Goal: Communication & Community: Answer question/provide support

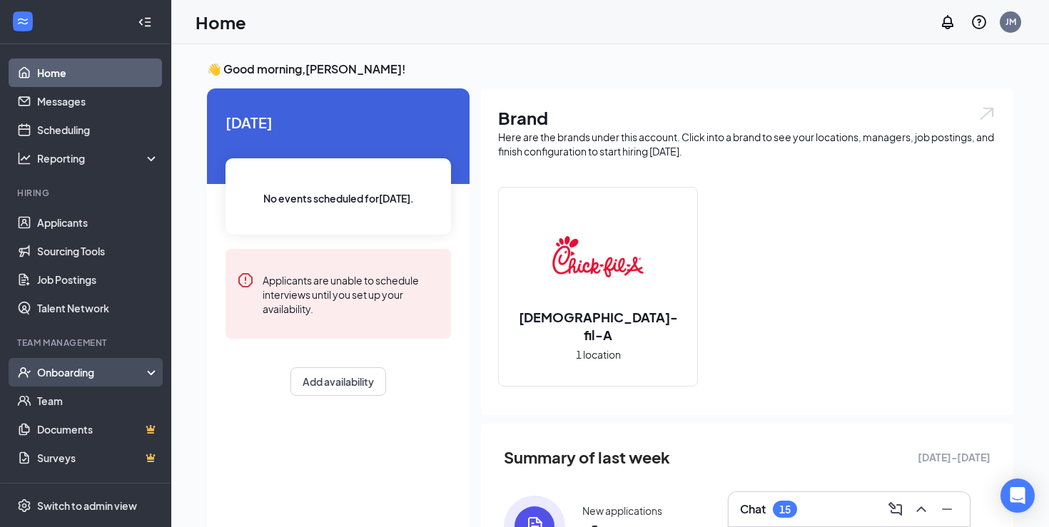
click at [86, 362] on div "Onboarding" at bounding box center [85, 372] width 171 height 29
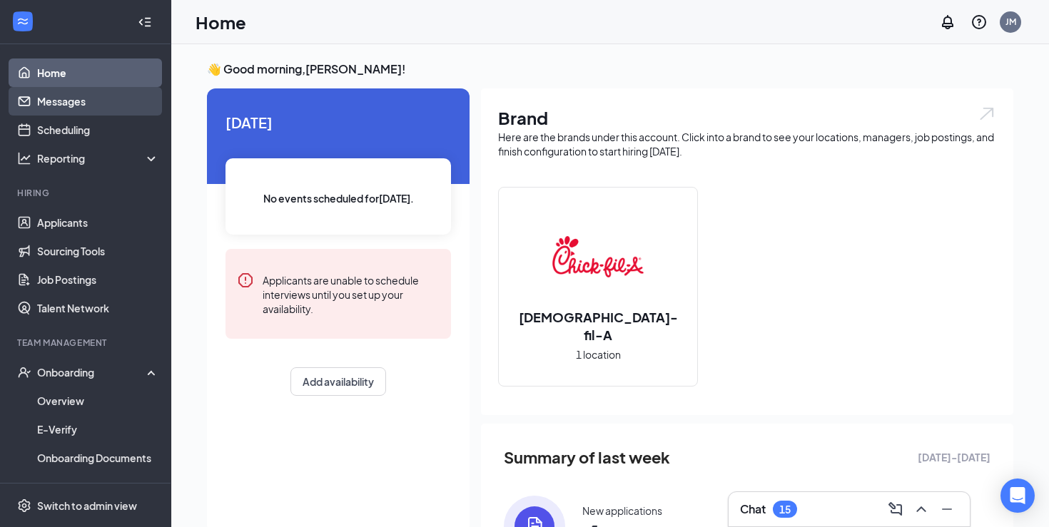
click at [123, 97] on link "Messages" at bounding box center [98, 101] width 122 height 29
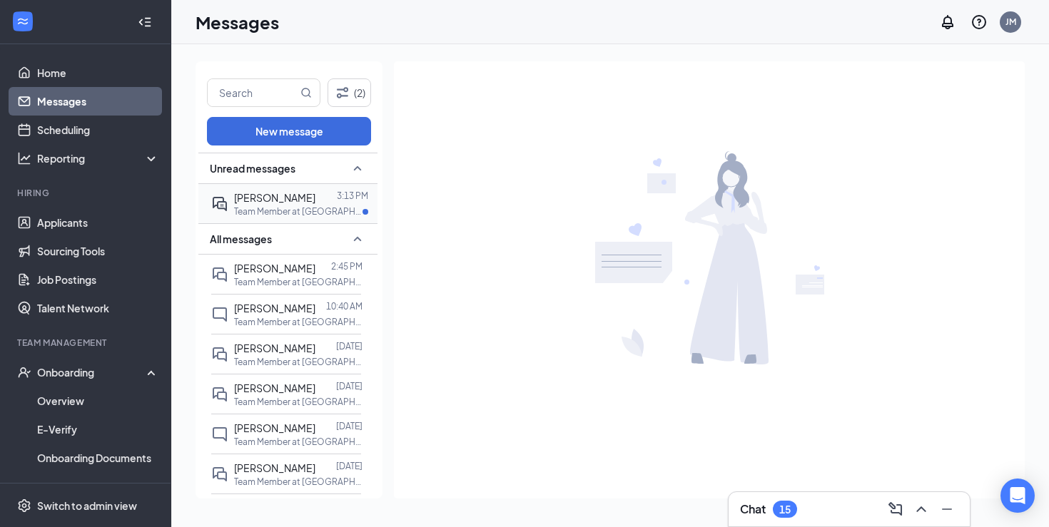
click at [262, 210] on p "Team Member at [GEOGRAPHIC_DATA]" at bounding box center [298, 211] width 128 height 12
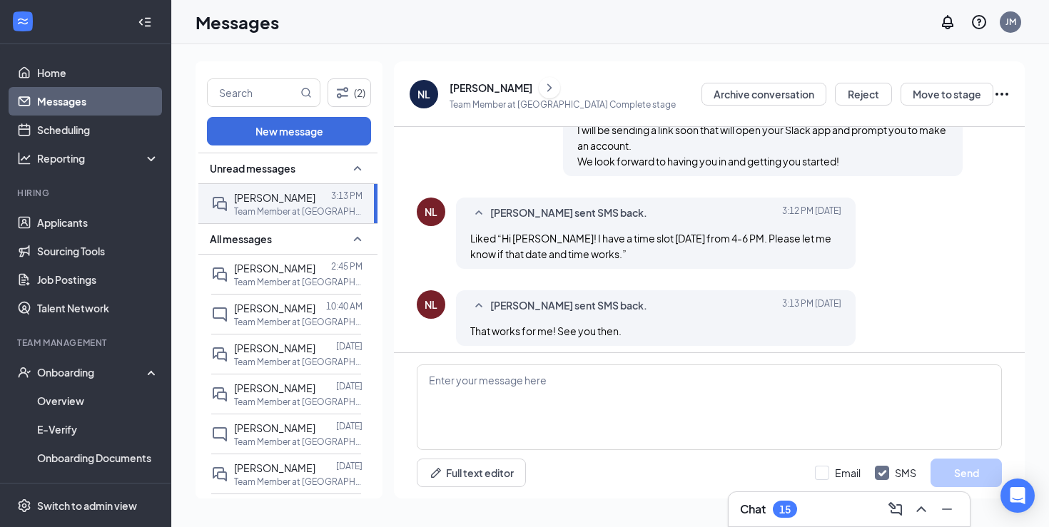
scroll to position [805, 0]
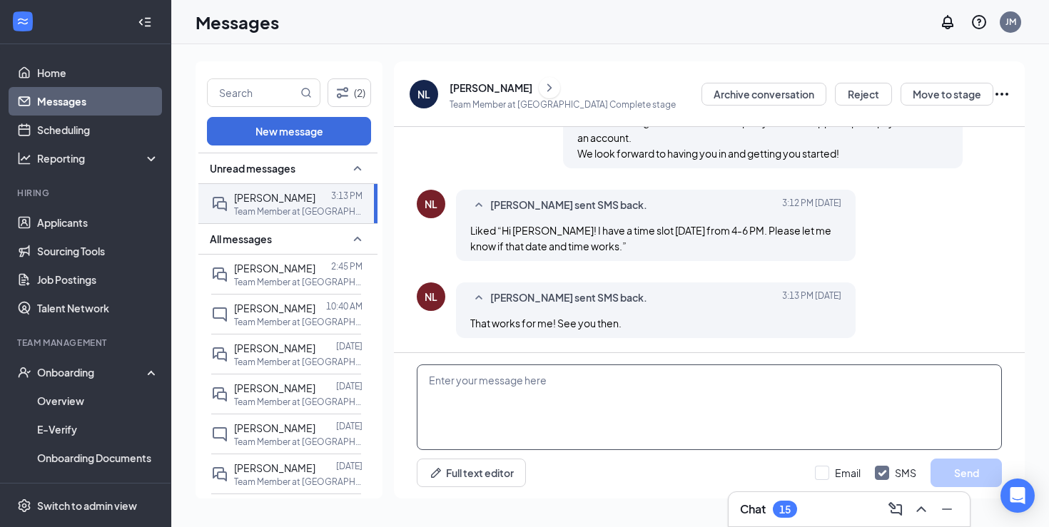
click at [554, 374] on textarea at bounding box center [709, 407] width 585 height 86
type textarea "Awesome thank you!"
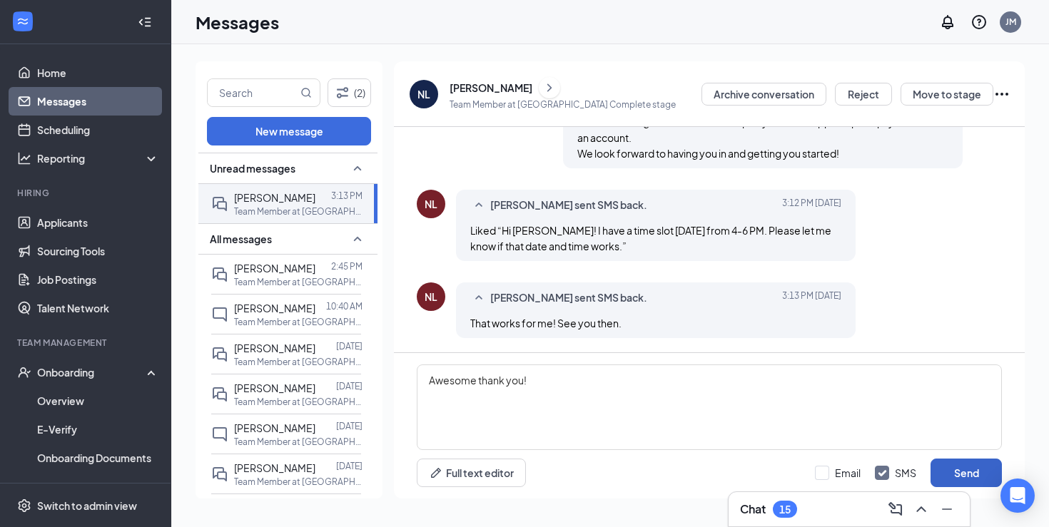
click at [972, 477] on button "Send" at bounding box center [965, 473] width 71 height 29
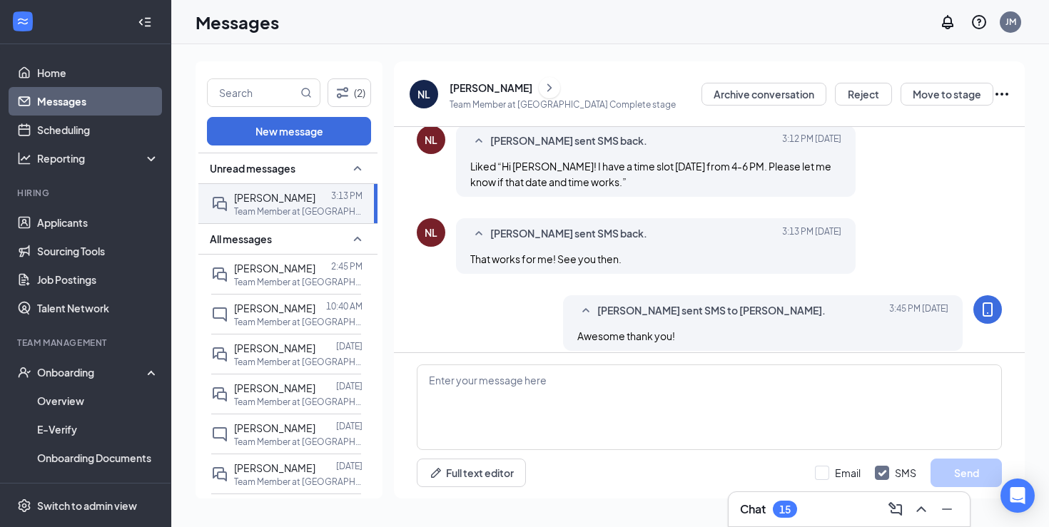
scroll to position [882, 0]
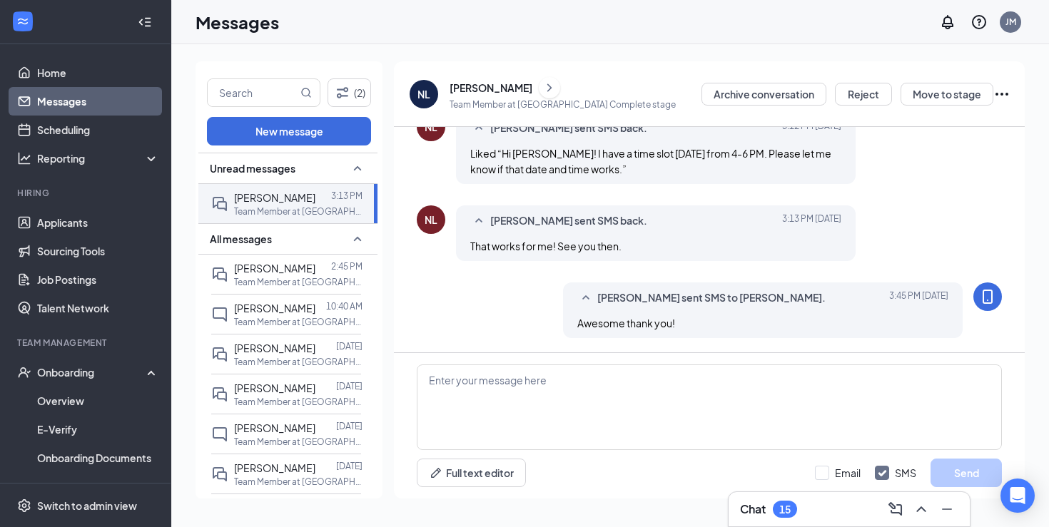
click at [638, 475] on div "Full text editor Email SMS Send" at bounding box center [709, 473] width 585 height 29
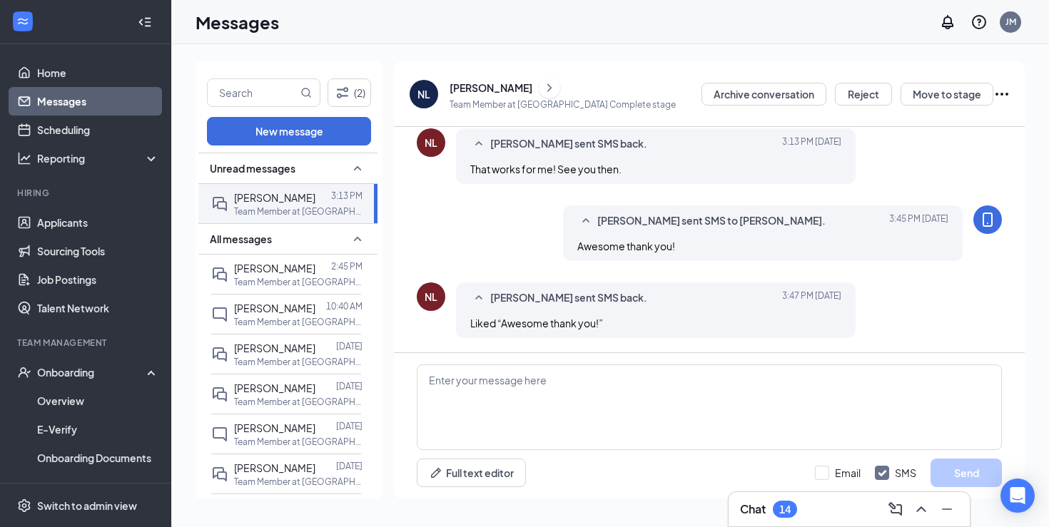
click at [582, 29] on div "Messages JM" at bounding box center [609, 22] width 877 height 44
